Goal: Entertainment & Leisure: Consume media (video, audio)

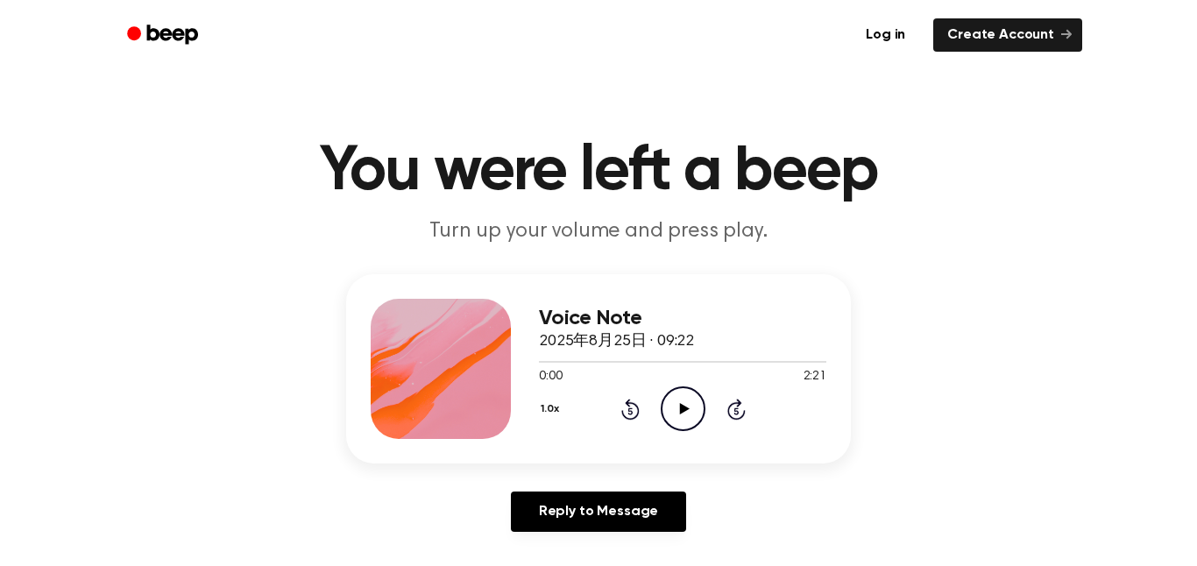
click at [676, 405] on icon "Play Audio" at bounding box center [683, 408] width 45 height 45
click at [689, 411] on icon "Play Audio" at bounding box center [683, 408] width 45 height 45
click at [679, 436] on div "Voice Note 2025年8月25日 · 09:22 2:21 2:21 Your browser does not support the [obje…" at bounding box center [682, 369] width 287 height 140
click at [691, 414] on icon "Play Audio" at bounding box center [683, 408] width 45 height 45
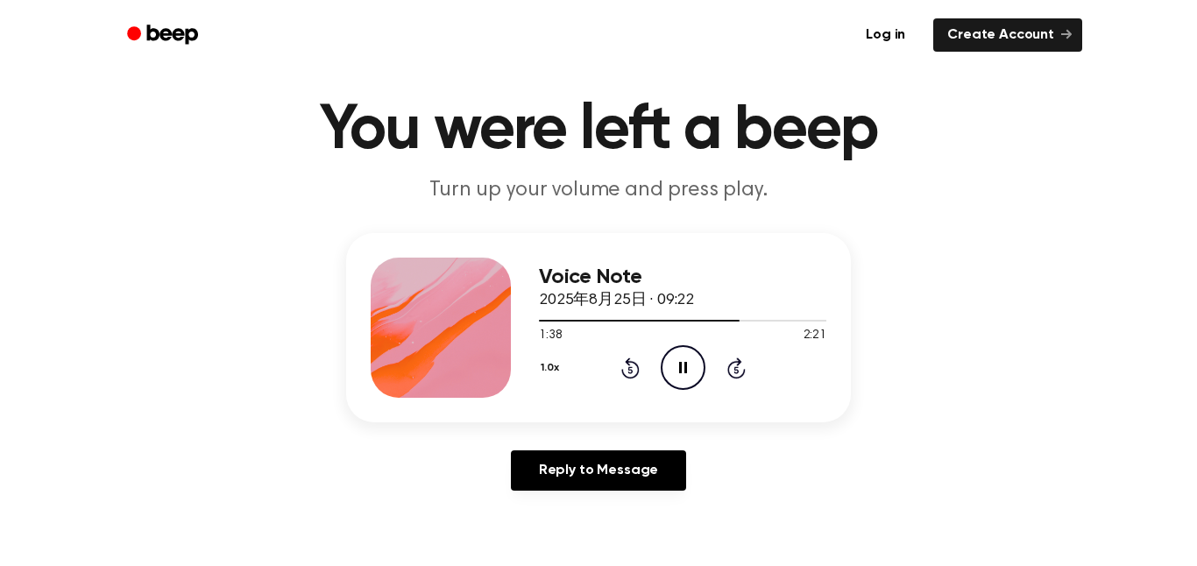
click at [677, 378] on icon "Pause Audio" at bounding box center [683, 367] width 45 height 45
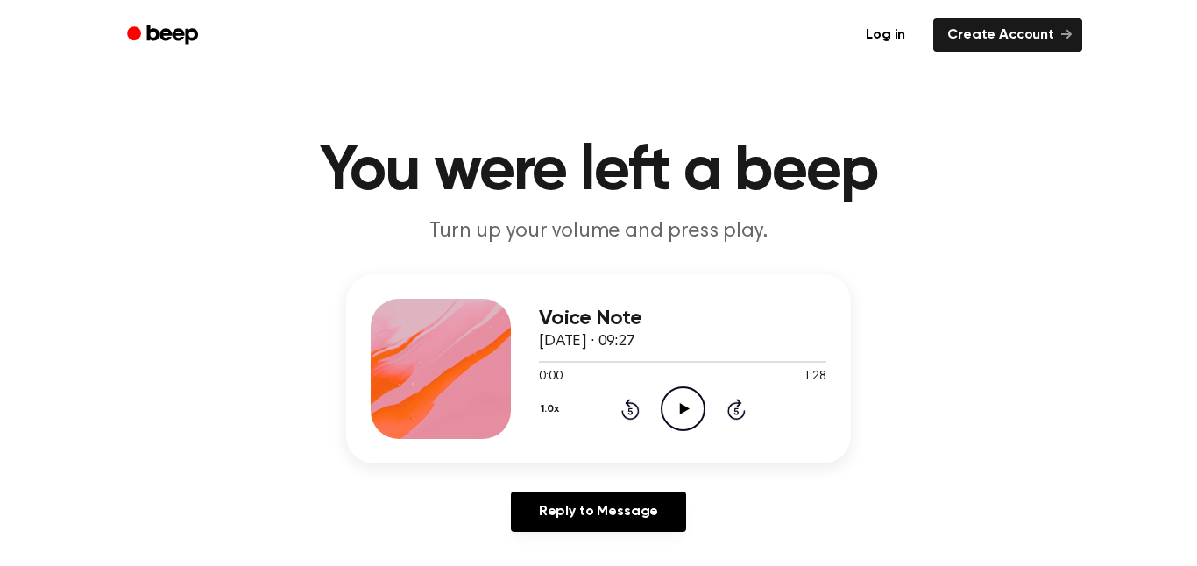
click at [680, 403] on icon "Play Audio" at bounding box center [683, 408] width 45 height 45
